Goal: Information Seeking & Learning: Check status

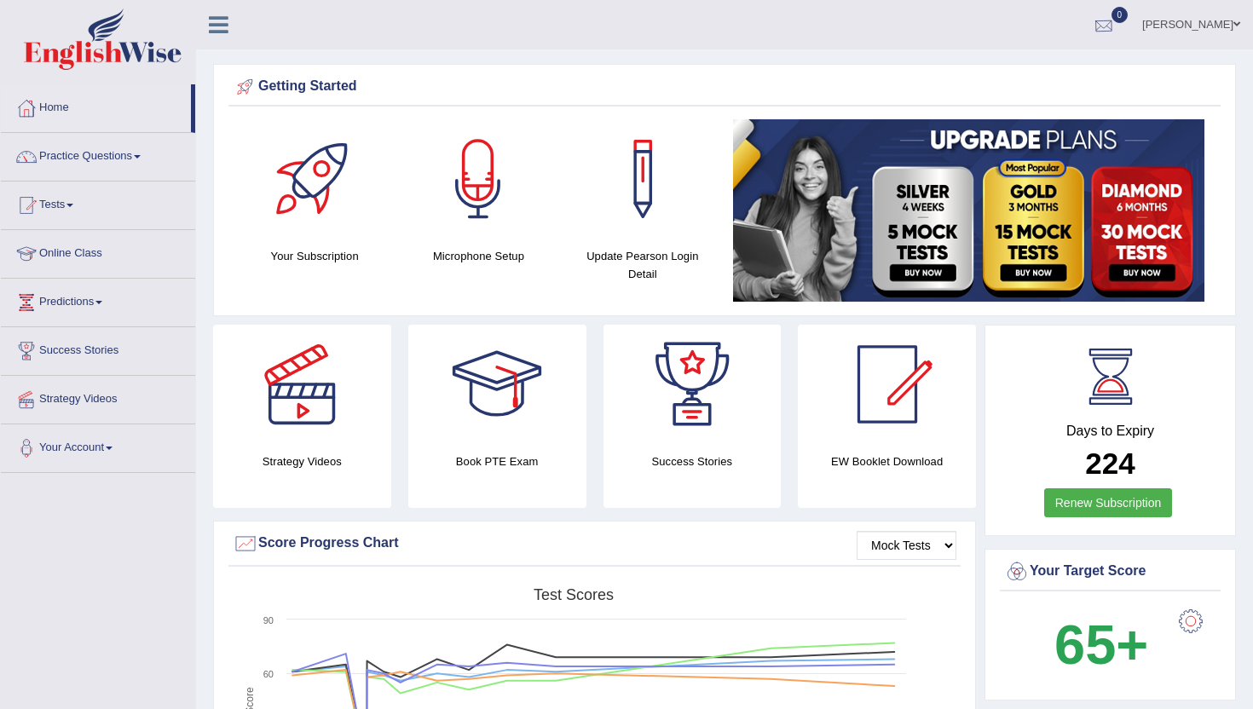
click at [1116, 20] on div at bounding box center [1104, 26] width 26 height 26
click at [57, 113] on link "Home" at bounding box center [96, 105] width 190 height 43
click at [1116, 19] on div at bounding box center [1104, 26] width 26 height 26
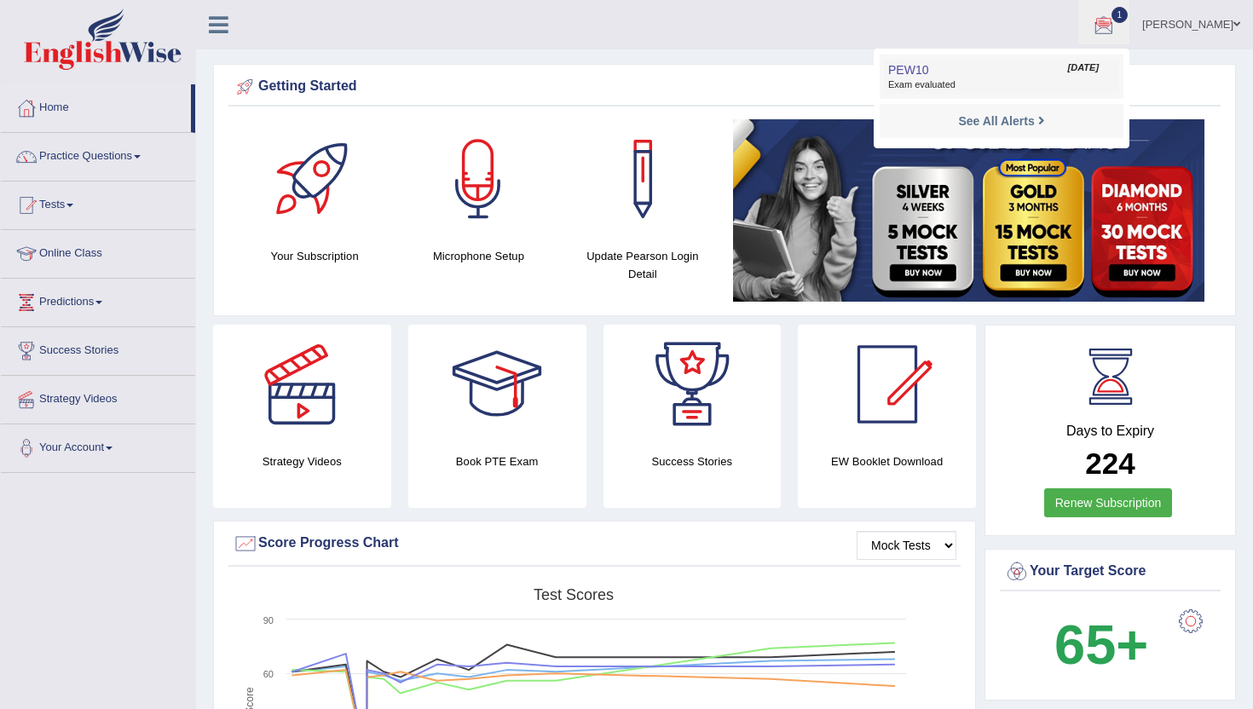
click at [1038, 67] on link "PEW10 Aug 26, 2025 Exam evaluated" at bounding box center [1001, 77] width 235 height 36
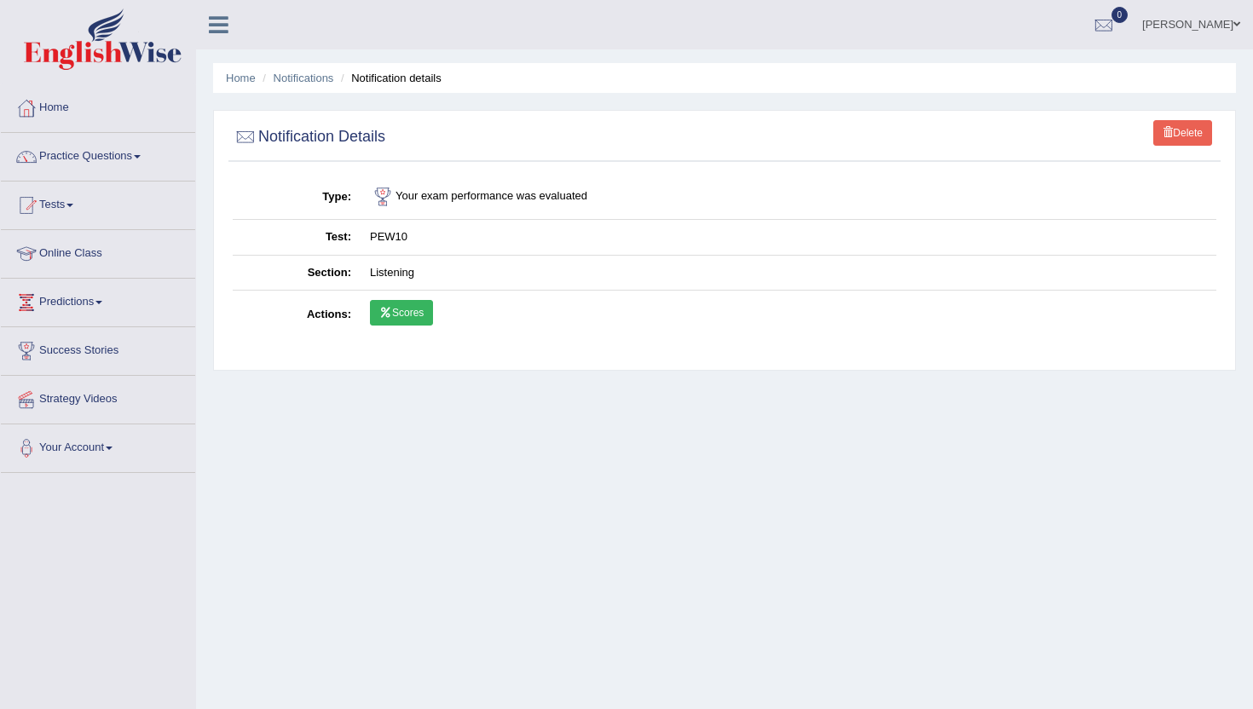
click at [392, 315] on link "Scores" at bounding box center [401, 313] width 63 height 26
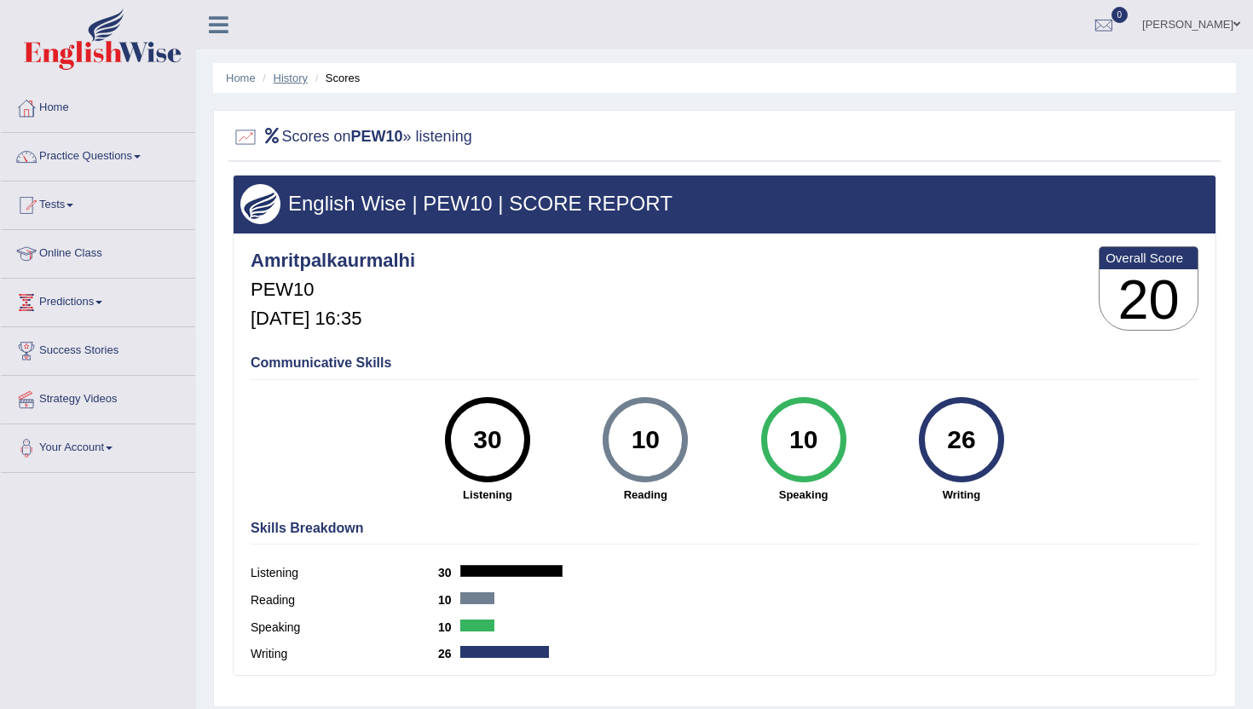
click at [292, 73] on link "History" at bounding box center [291, 78] width 34 height 13
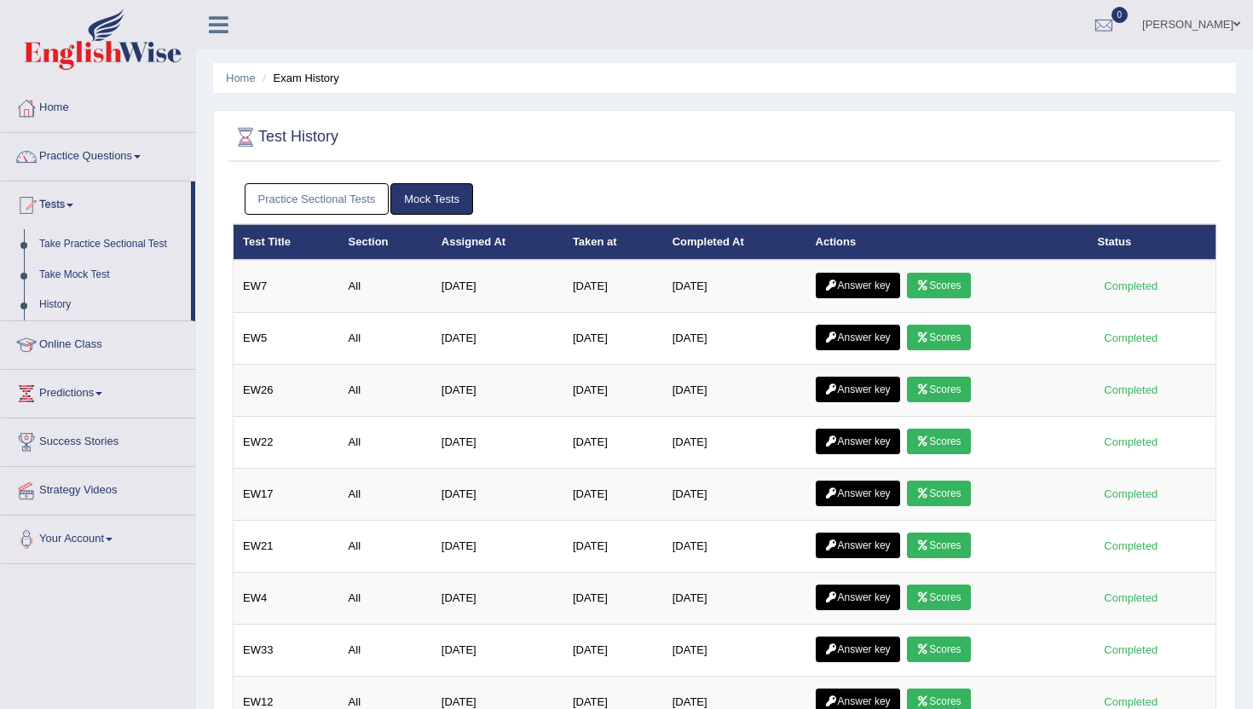
click at [331, 197] on link "Practice Sectional Tests" at bounding box center [317, 199] width 145 height 32
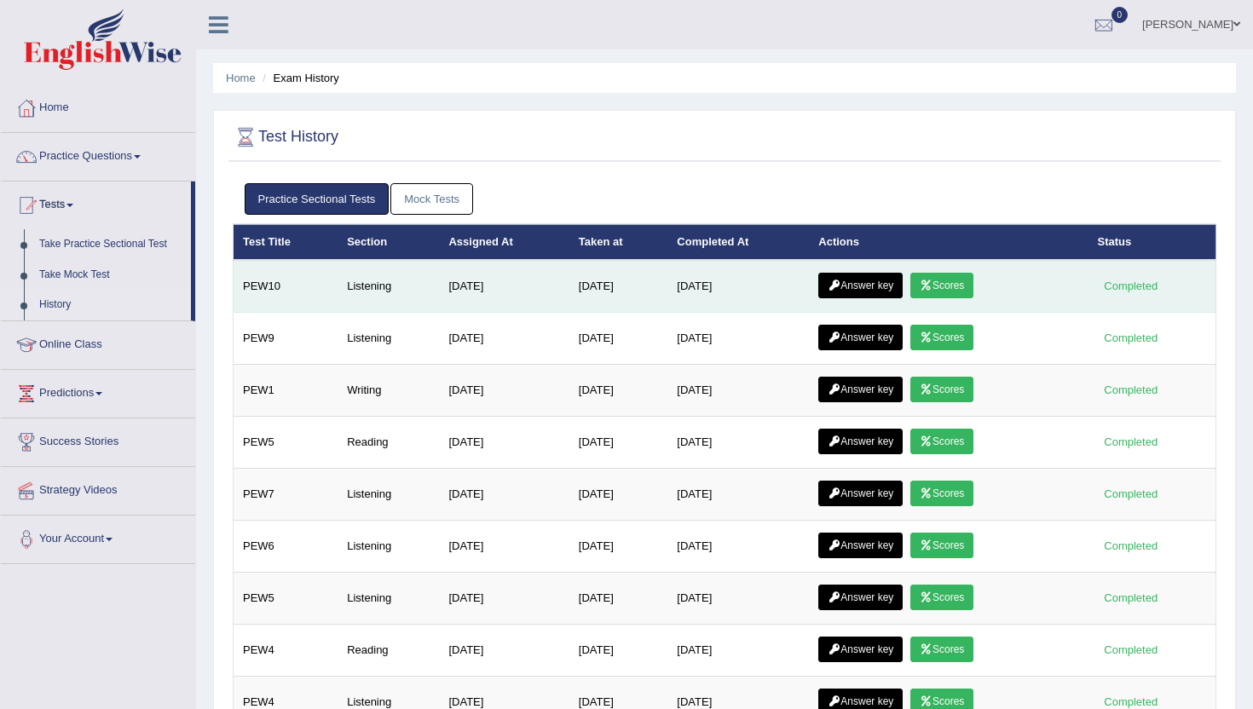
click at [877, 279] on link "Answer key" at bounding box center [860, 286] width 84 height 26
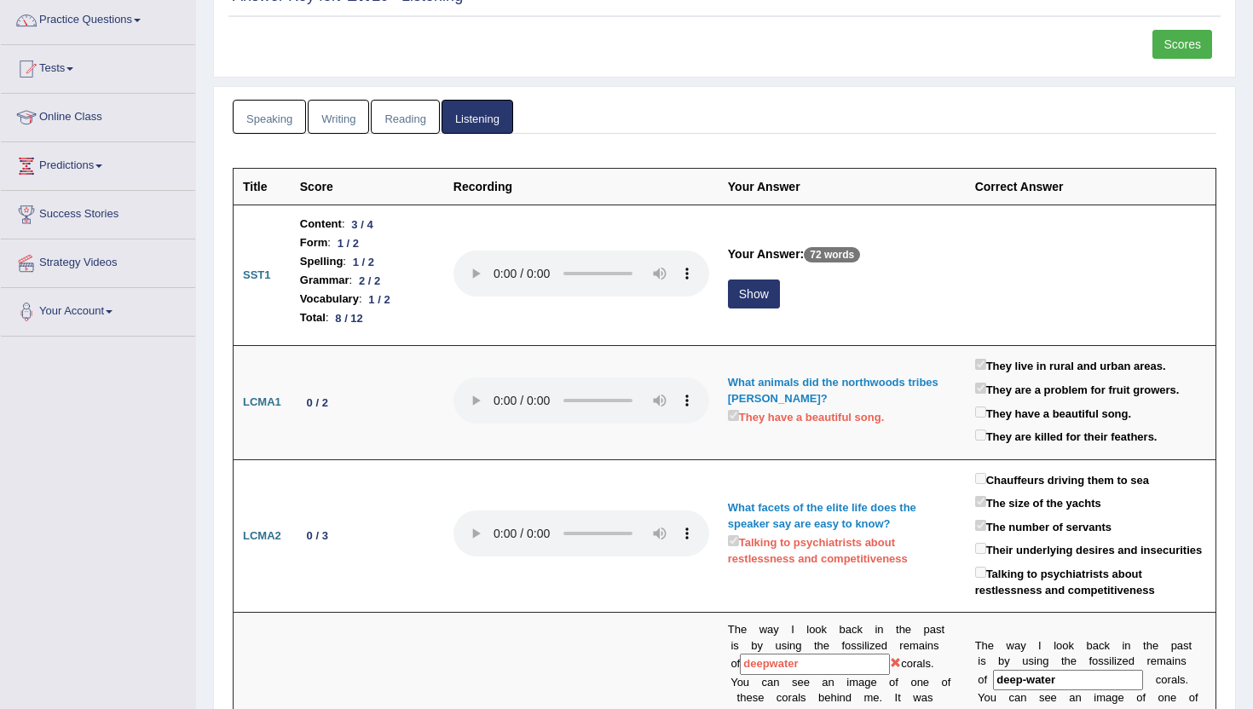
scroll to position [170, 0]
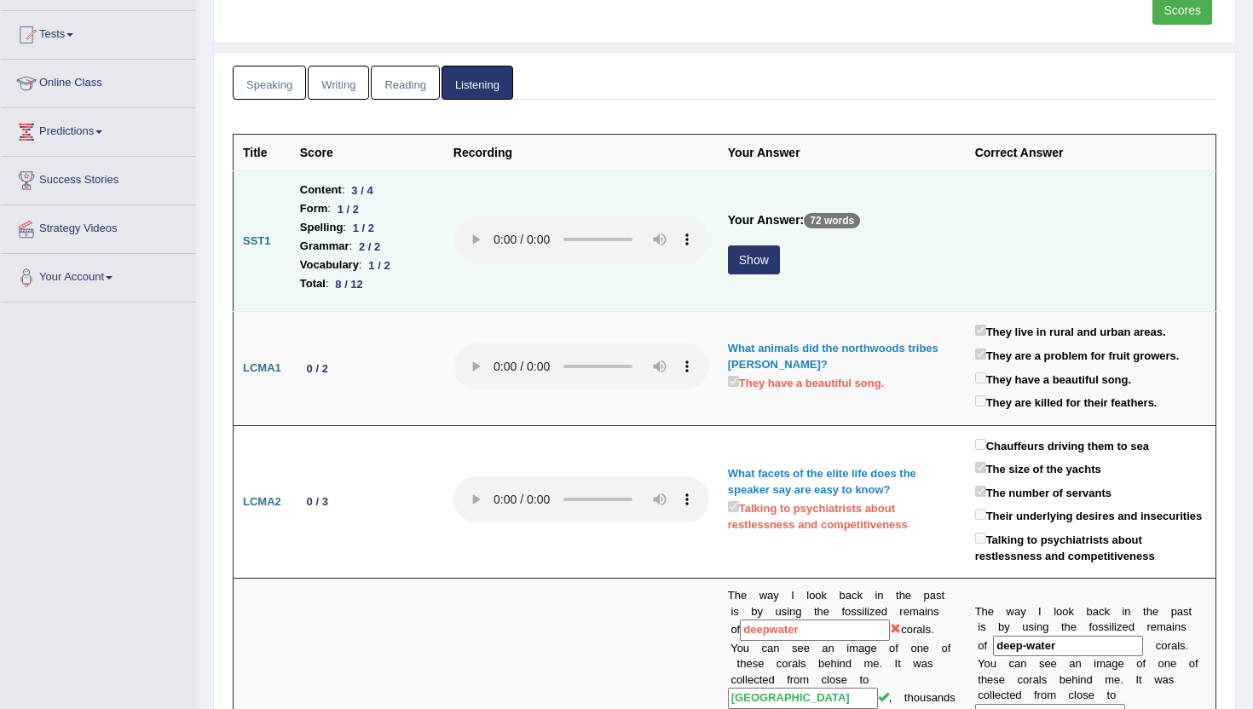
click at [759, 260] on button "Show" at bounding box center [754, 259] width 52 height 29
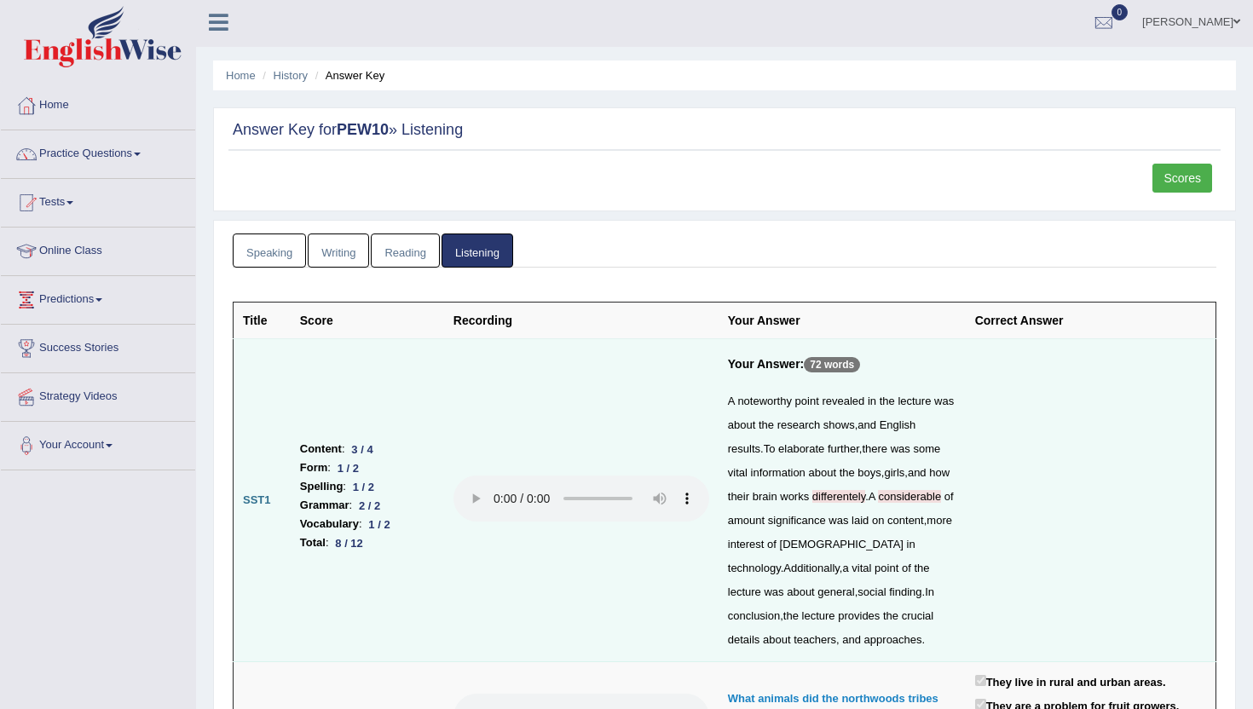
scroll to position [0, 0]
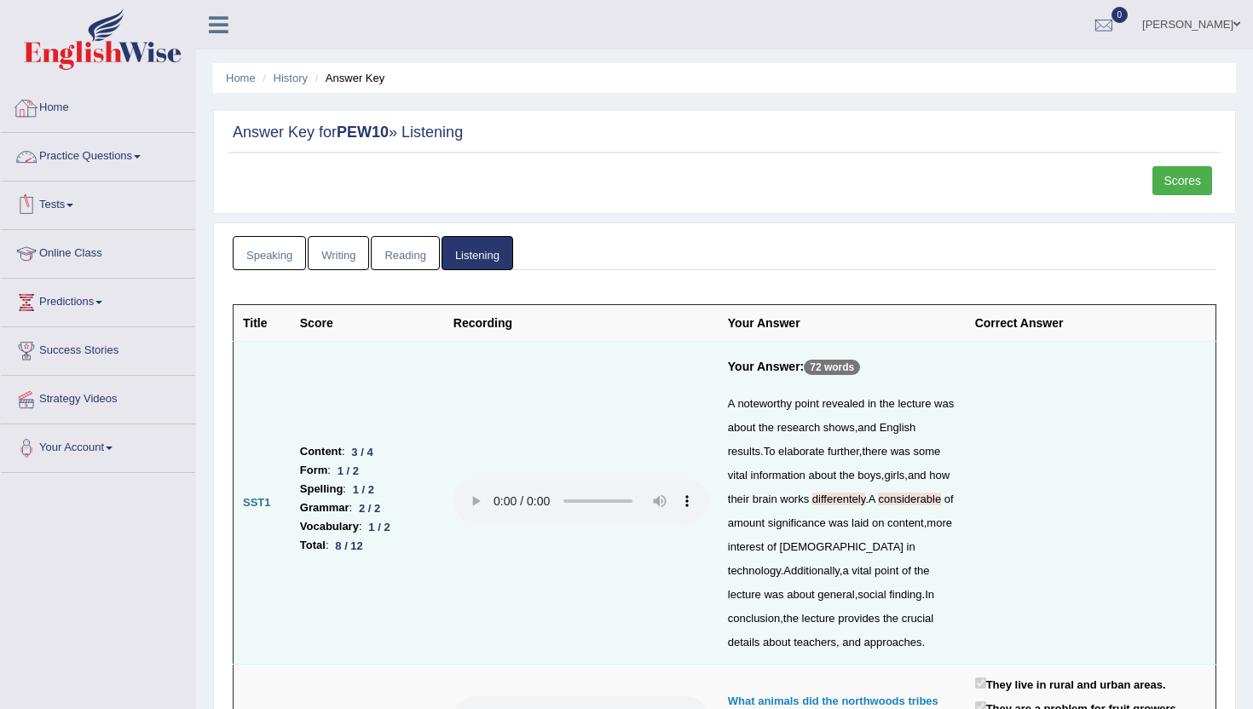
click at [59, 113] on link "Home" at bounding box center [98, 105] width 194 height 43
